Goal: Task Accomplishment & Management: Use online tool/utility

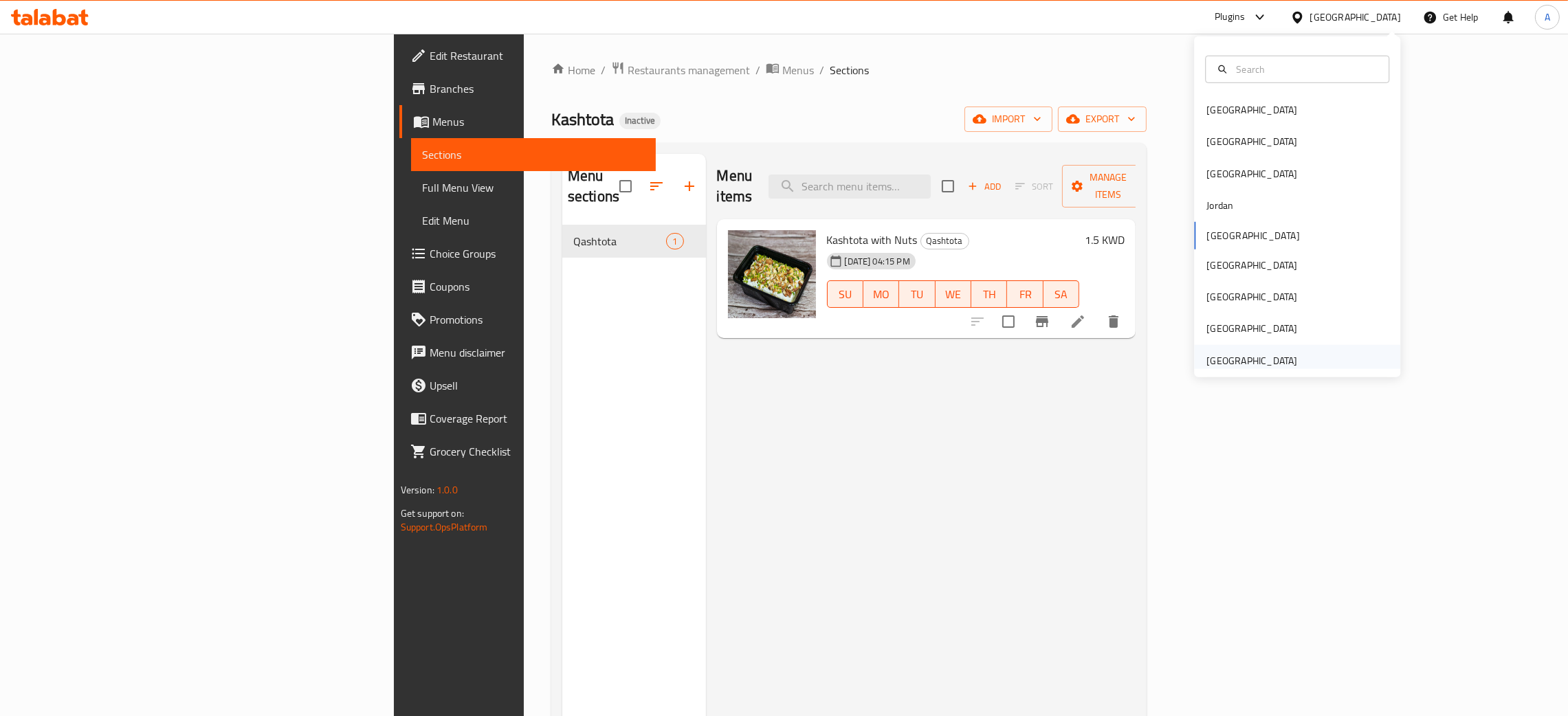
click at [1260, 361] on div "[GEOGRAPHIC_DATA]" at bounding box center [1252, 361] width 91 height 15
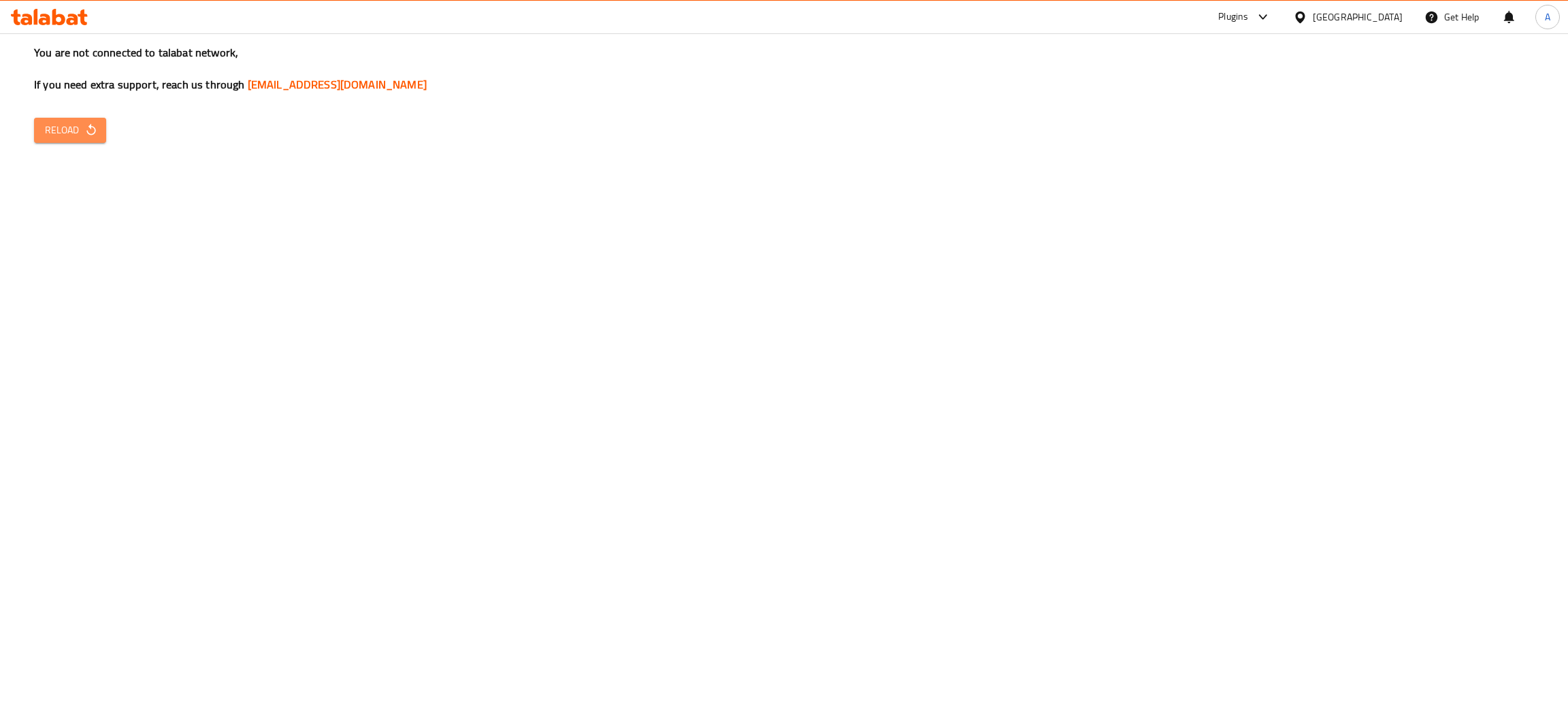
click at [92, 126] on icon "button" at bounding box center [91, 129] width 14 height 14
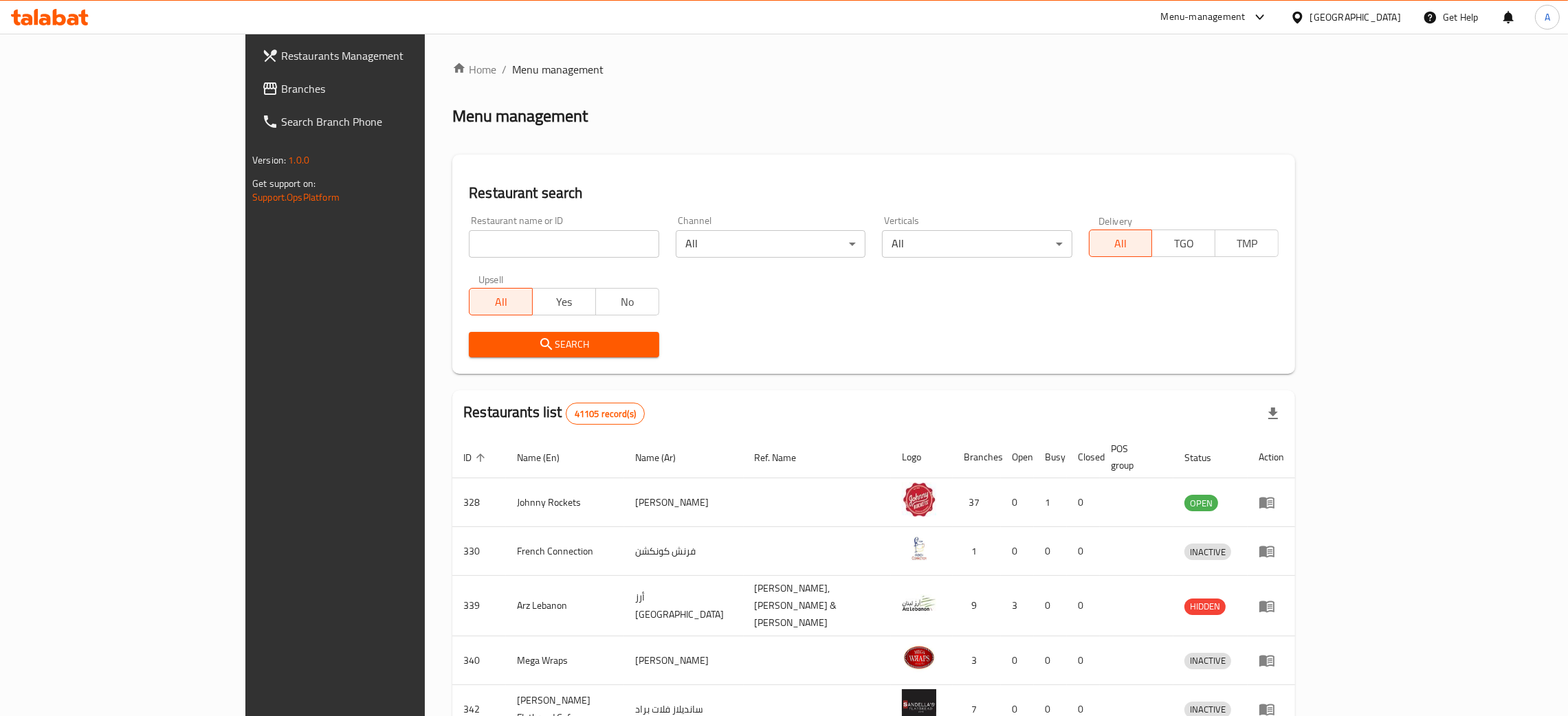
drag, startPoint x: 0, startPoint y: 0, endPoint x: 489, endPoint y: 242, distance: 545.6
click at [489, 242] on input "search" at bounding box center [564, 244] width 190 height 27
paste input "WOKIES"
type input "WOKIES"
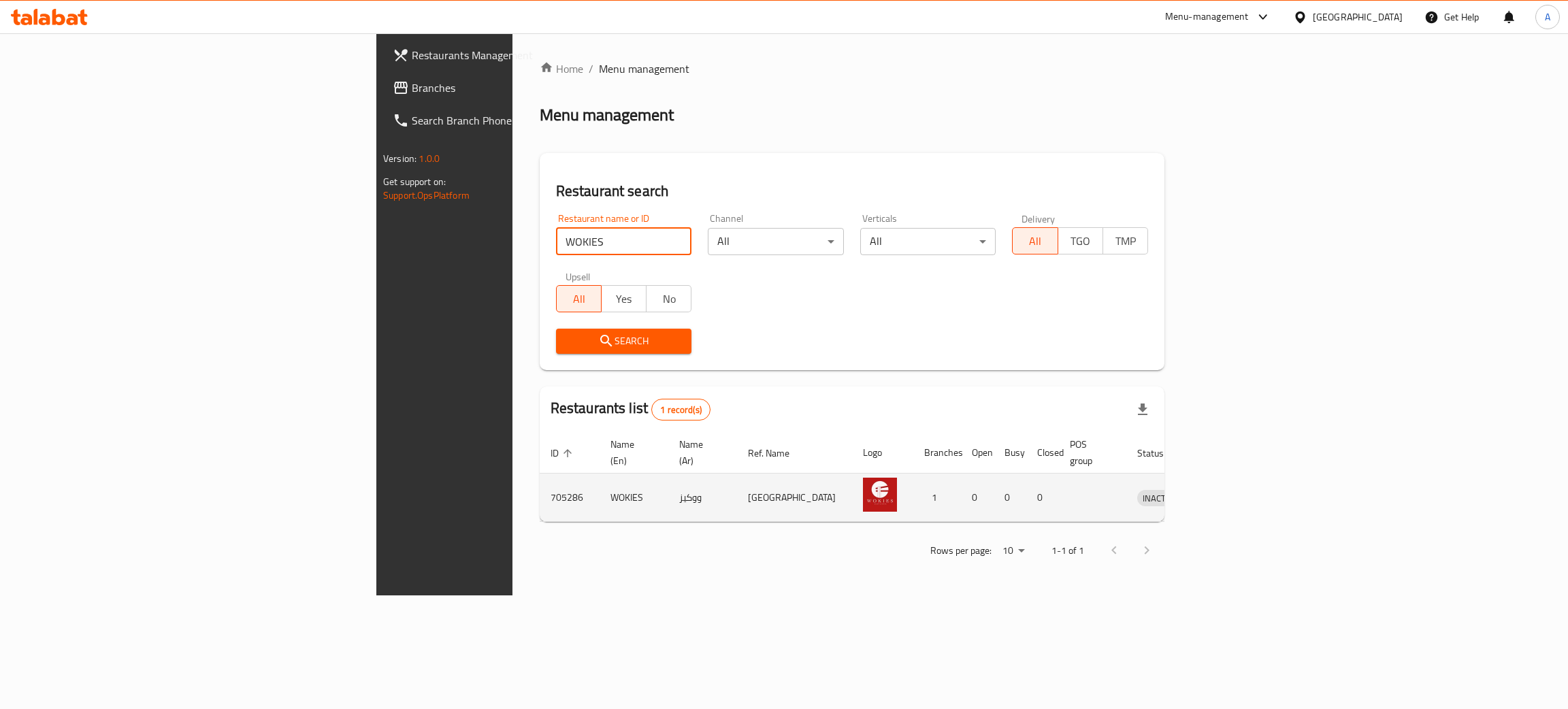
click at [1226, 493] on icon "enhanced table" at bounding box center [1219, 499] width 15 height 11
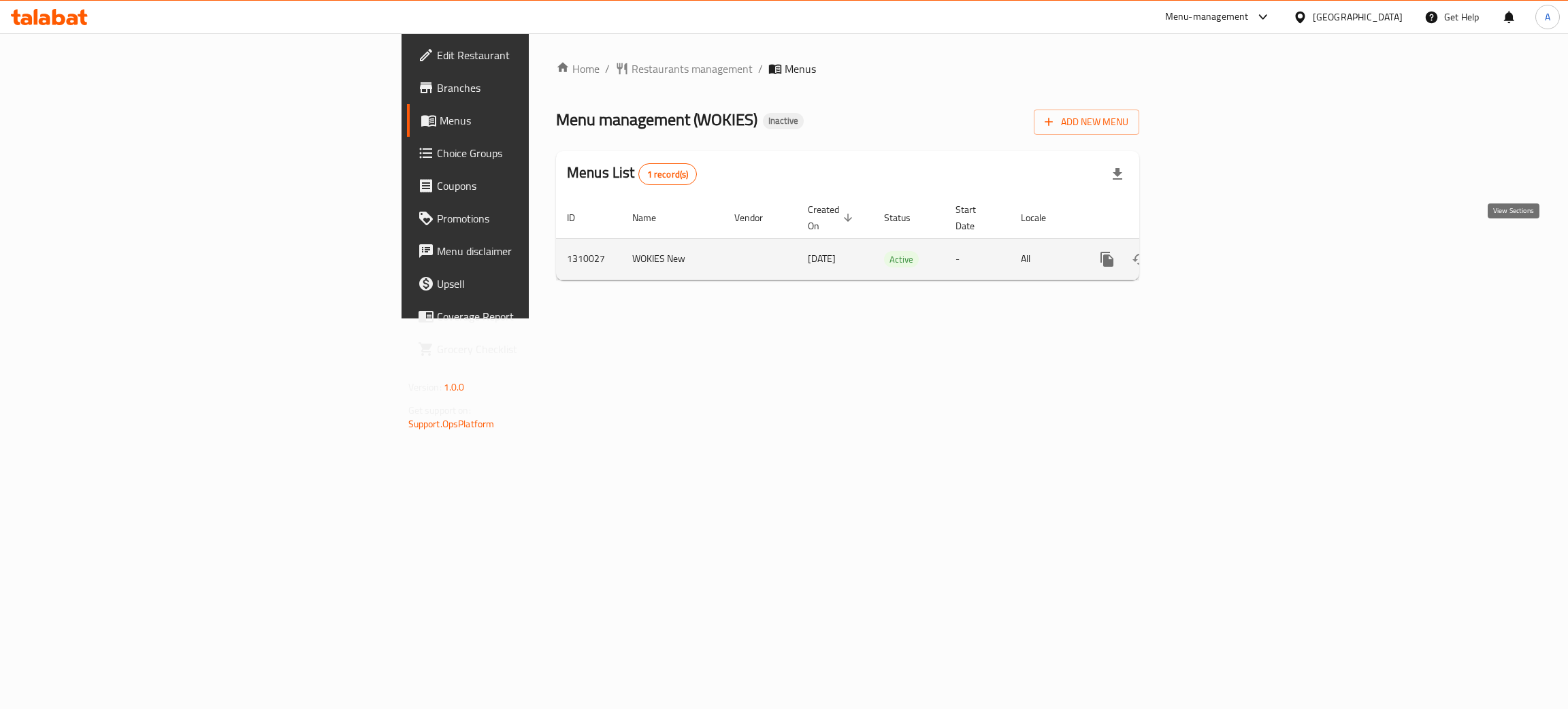
click at [1214, 251] on icon "enhanced table" at bounding box center [1205, 259] width 16 height 16
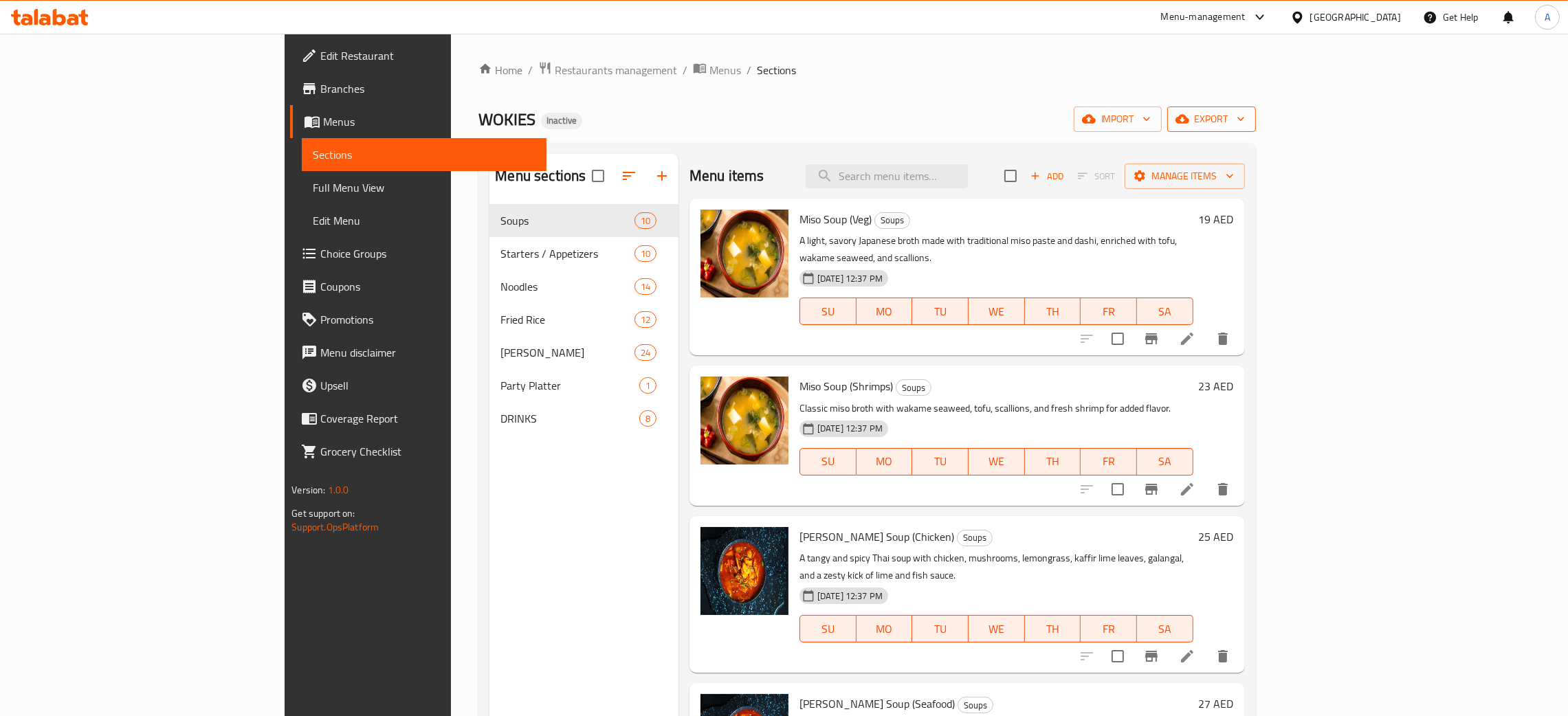
click at [1248, 118] on icon "button" at bounding box center [1241, 118] width 14 height 14
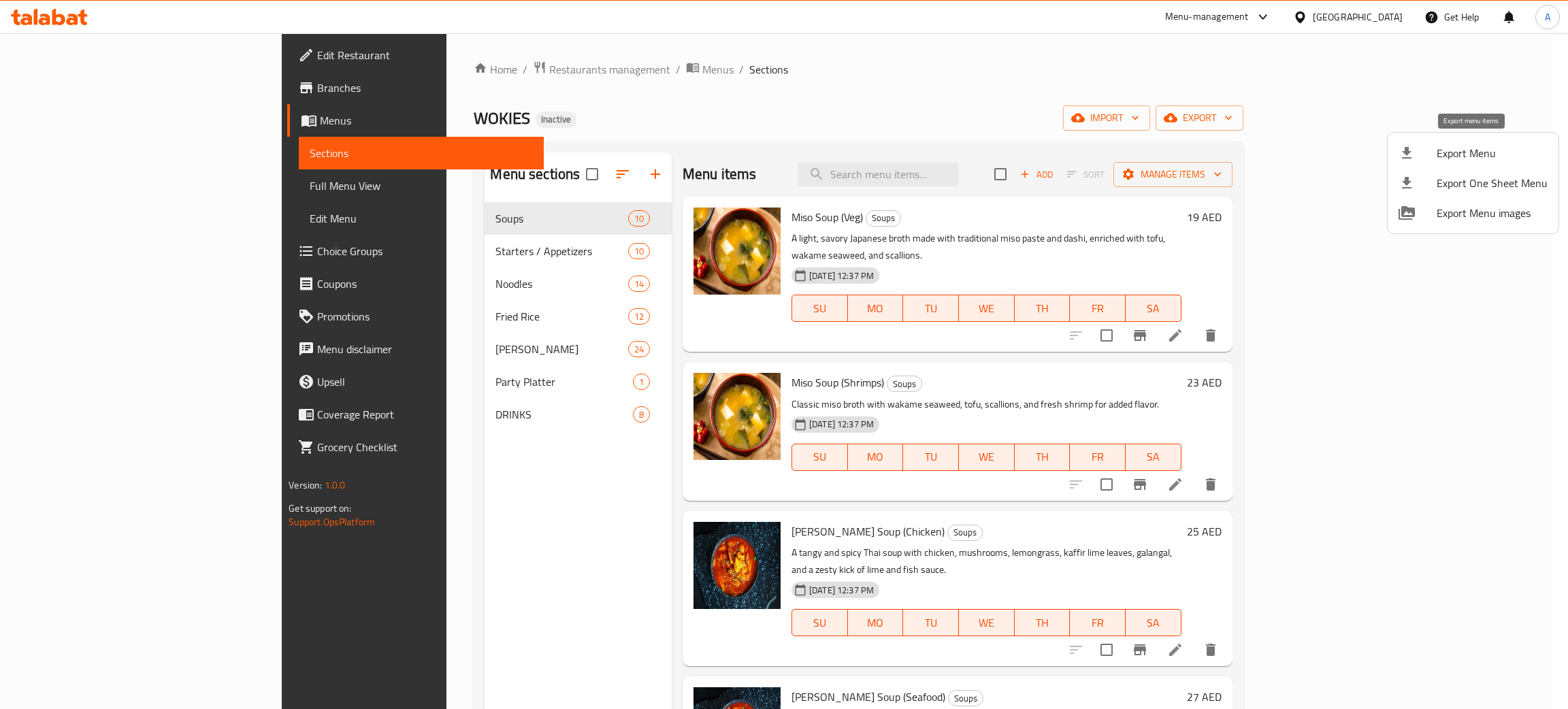
click at [1461, 155] on span "Export Menu" at bounding box center [1492, 153] width 111 height 16
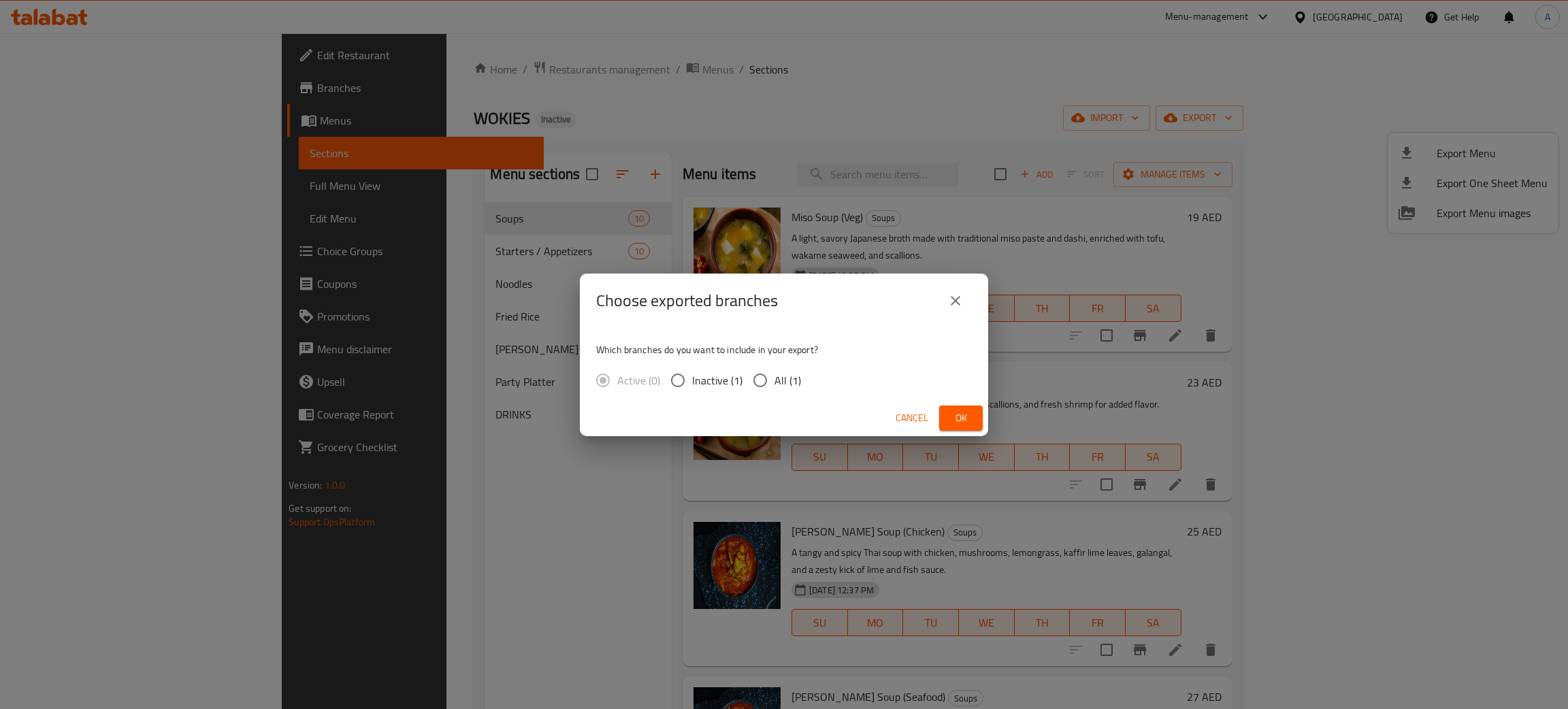
click at [957, 430] on button "Ok" at bounding box center [961, 418] width 44 height 25
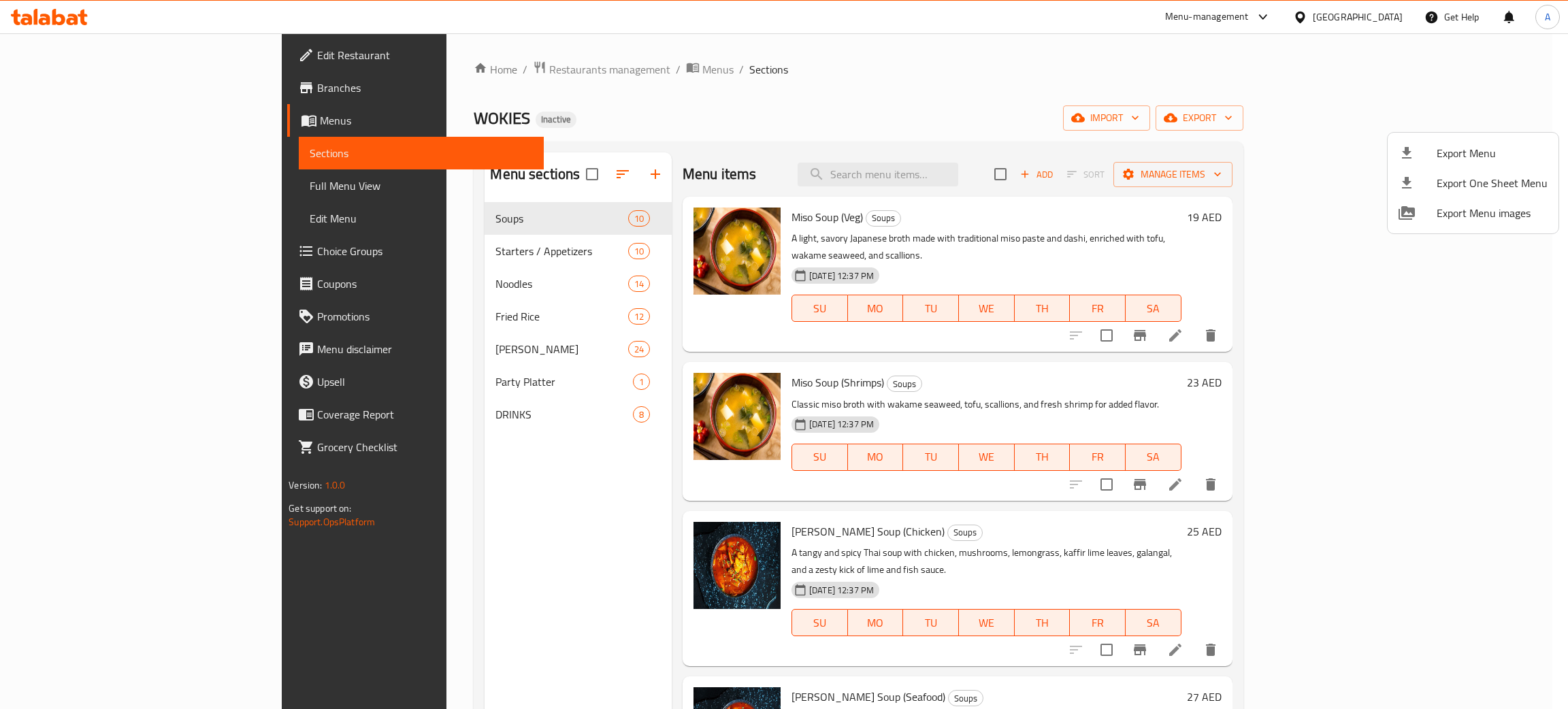
click at [28, 11] on div at bounding box center [784, 354] width 1568 height 709
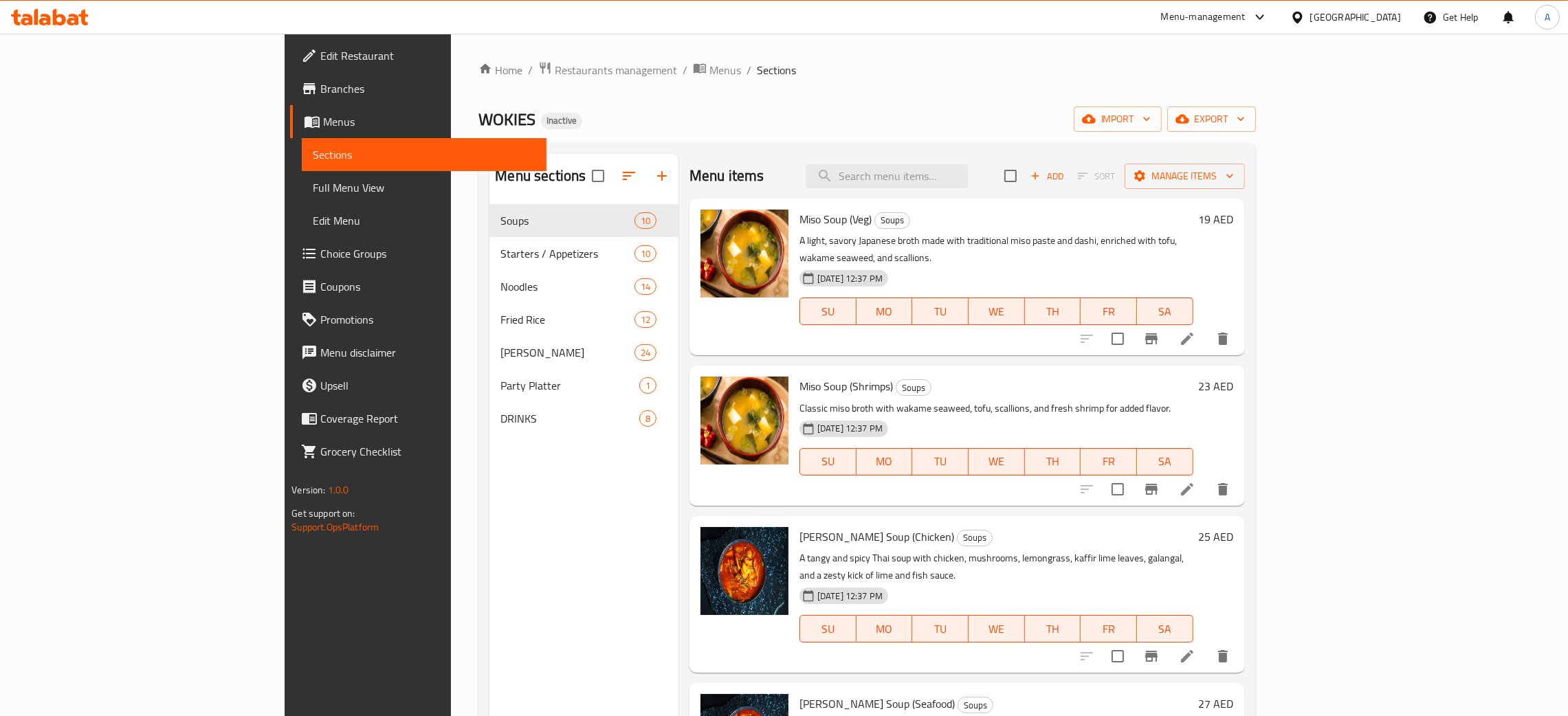
click at [31, 14] on icon at bounding box center [50, 17] width 78 height 17
